Goal: Transaction & Acquisition: Subscribe to service/newsletter

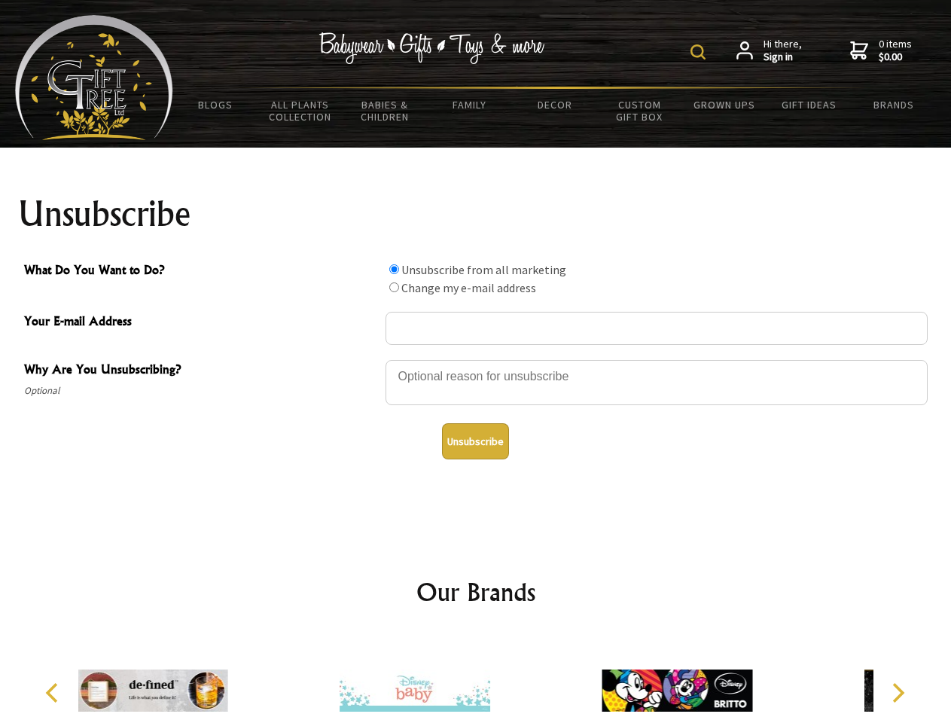
click at [700, 52] on img at bounding box center [698, 51] width 15 height 15
click at [476, 359] on div at bounding box center [657, 385] width 542 height 53
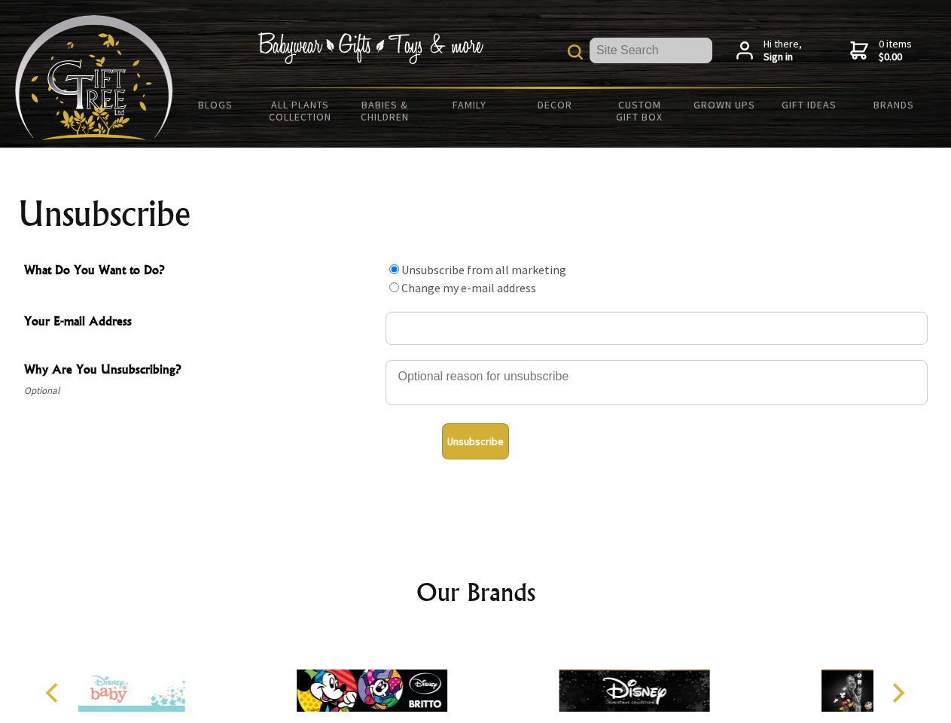
click at [394, 269] on input "What Do You Want to Do?" at bounding box center [394, 269] width 10 height 10
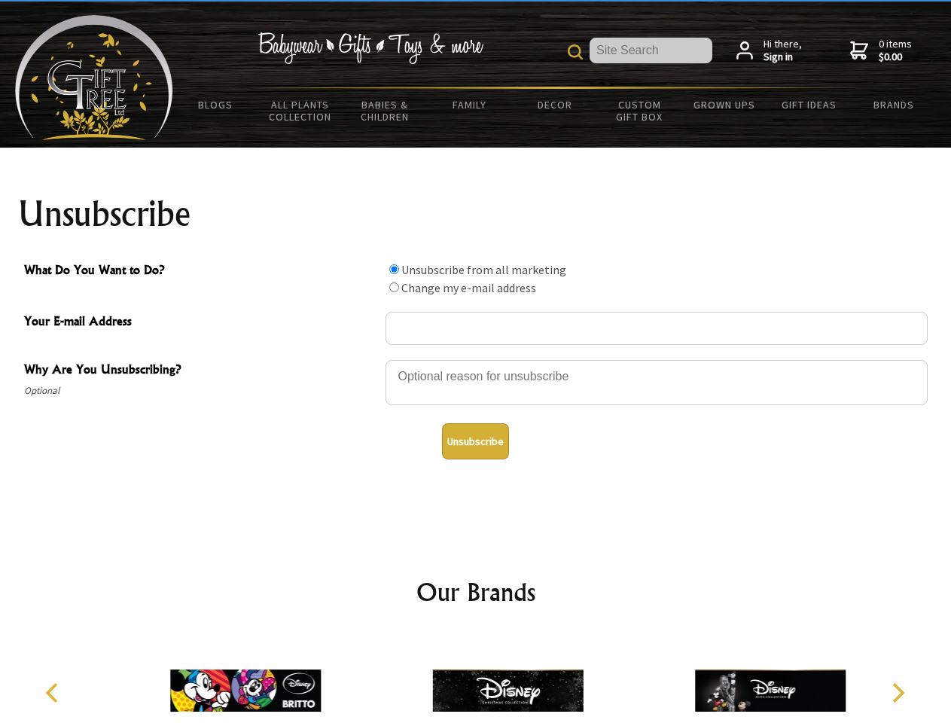
click at [394, 287] on input "What Do You Want to Do?" at bounding box center [394, 287] width 10 height 10
radio input "true"
click at [475, 441] on button "Unsubscribe" at bounding box center [475, 441] width 67 height 36
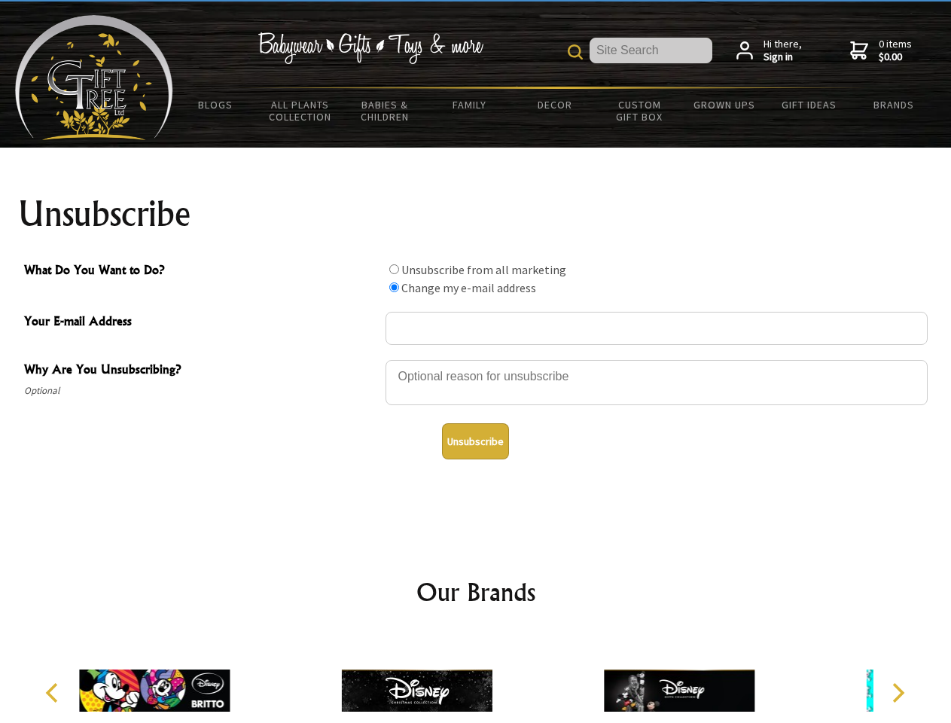
click at [54, 693] on icon "Previous" at bounding box center [54, 693] width 20 height 20
click at [898, 693] on icon "Next" at bounding box center [897, 693] width 20 height 20
